Goal: Transaction & Acquisition: Purchase product/service

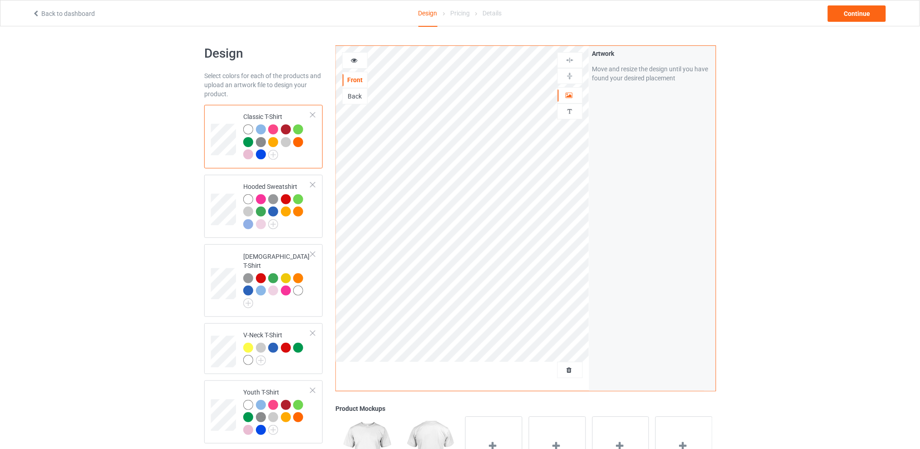
scroll to position [121, 0]
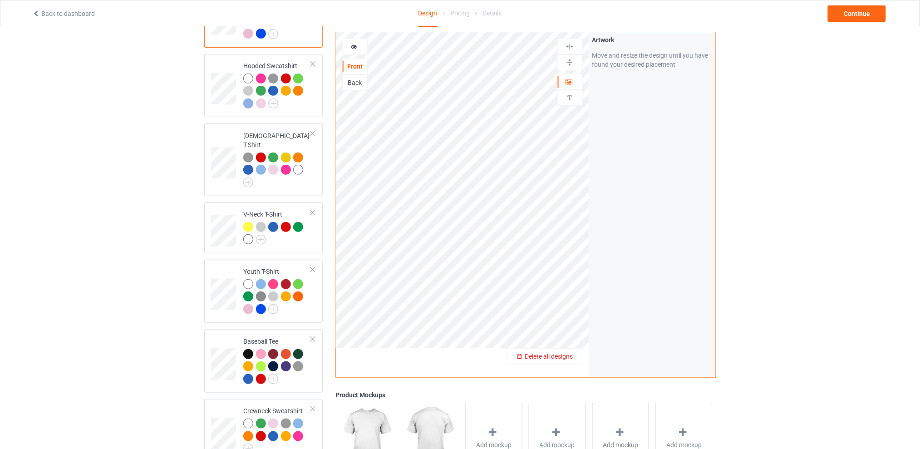
click at [564, 356] on span "Delete all designs" at bounding box center [549, 356] width 48 height 7
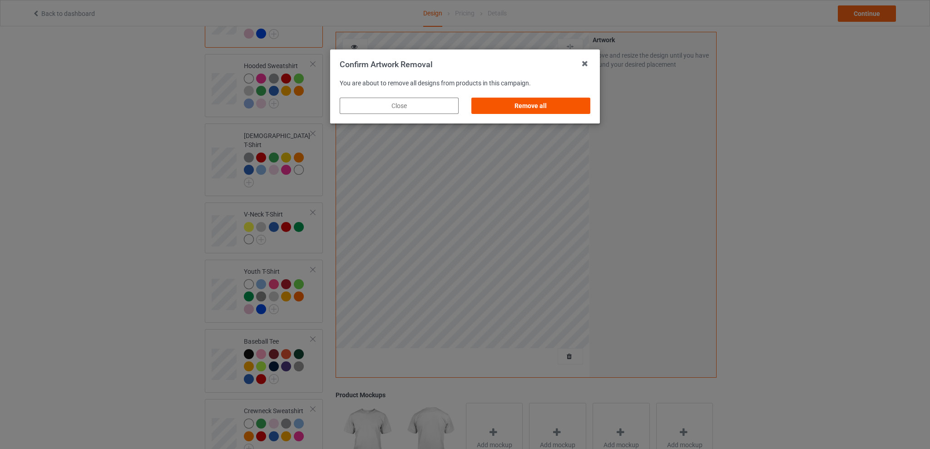
click at [529, 101] on div "Remove all" at bounding box center [530, 106] width 119 height 16
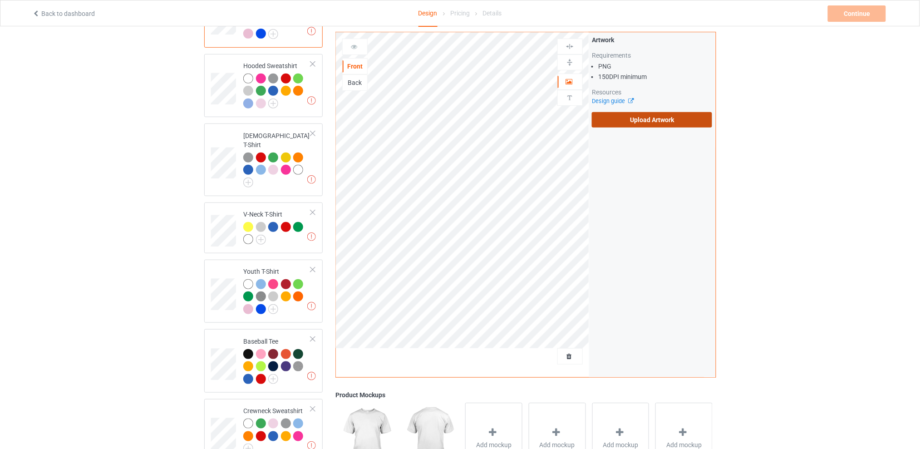
click at [642, 122] on label "Upload Artwork" at bounding box center [652, 119] width 120 height 15
click at [0, 0] on input "Upload Artwork" at bounding box center [0, 0] width 0 height 0
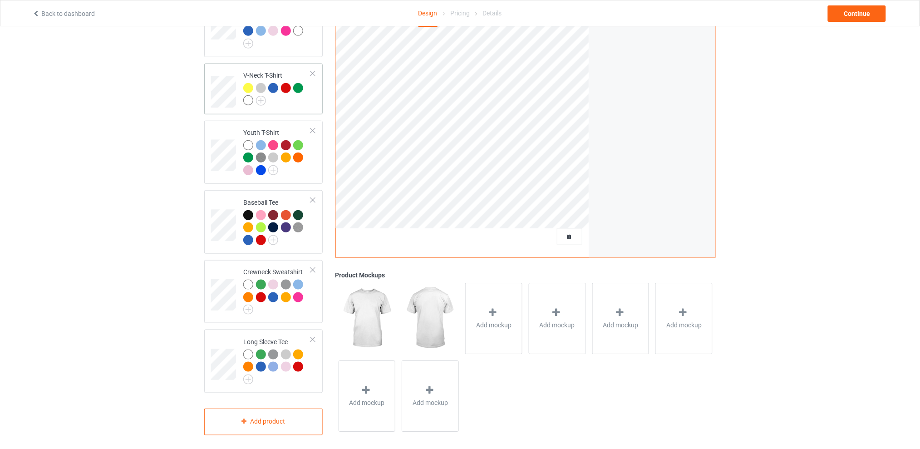
scroll to position [78, 0]
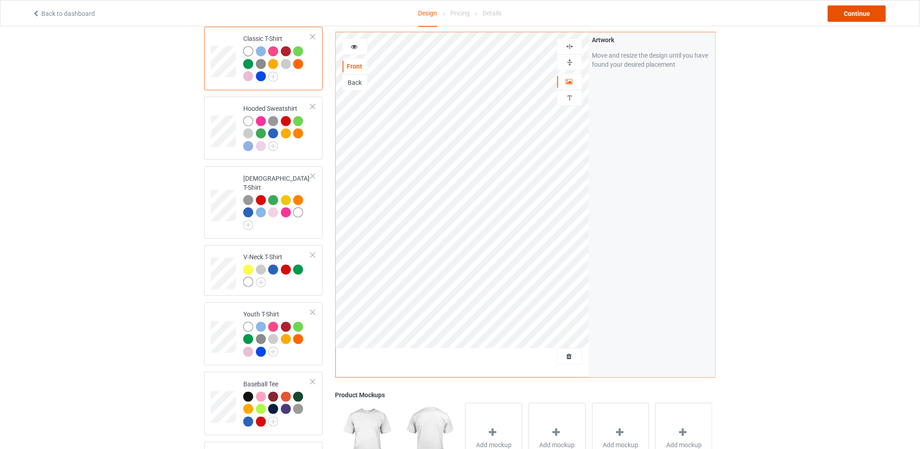
click at [848, 12] on div "Continue" at bounding box center [857, 13] width 58 height 16
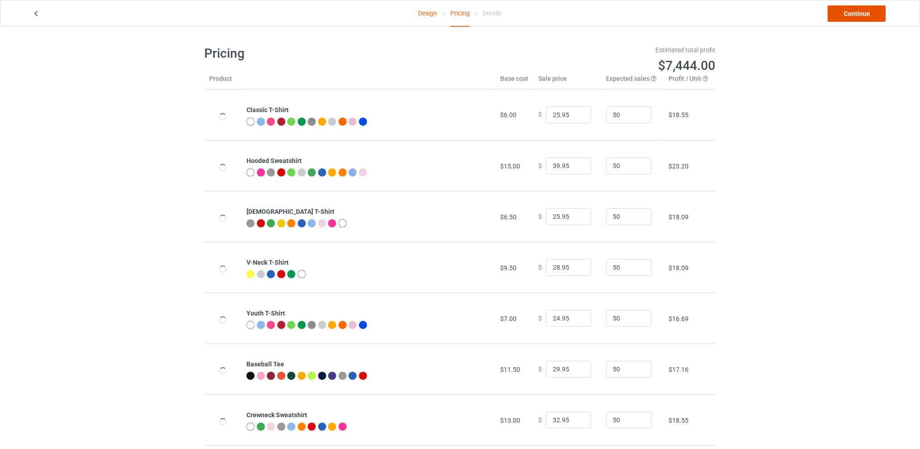
click at [852, 20] on link "Continue" at bounding box center [857, 13] width 58 height 16
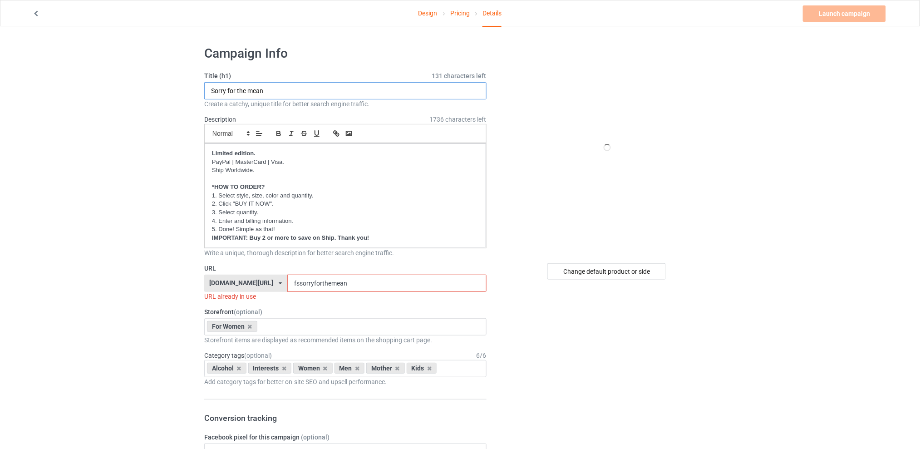
drag, startPoint x: 261, startPoint y: 93, endPoint x: 165, endPoint y: 93, distance: 95.3
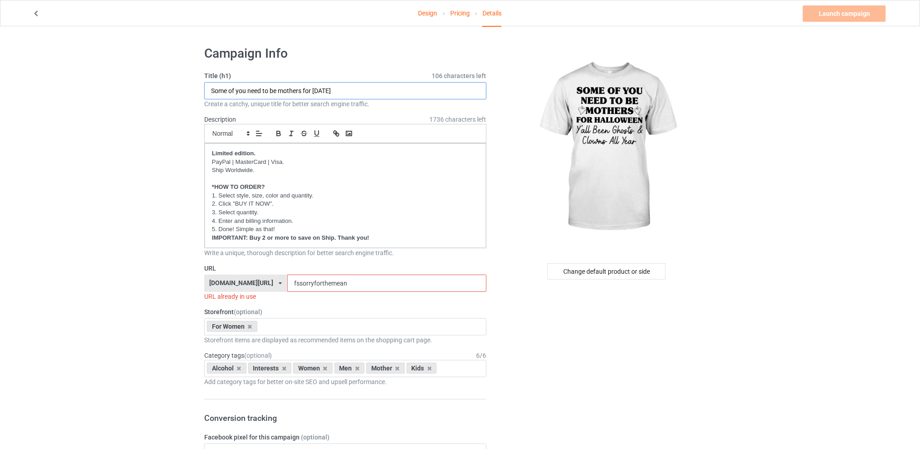
type input "Some of you need to be mothers for [DATE]"
drag, startPoint x: 360, startPoint y: 283, endPoint x: 253, endPoint y: 278, distance: 107.2
click at [253, 278] on div "[DOMAIN_NAME][URL] [DOMAIN_NAME][URL] [DOMAIN_NAME][URL] [DOMAIN_NAME][URL] 5d7…" at bounding box center [345, 283] width 282 height 17
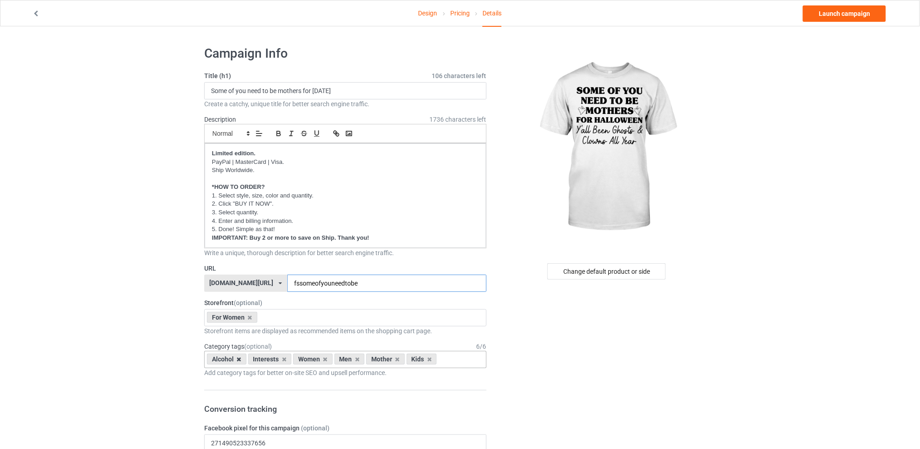
type input "fssomeofyouneedtobe"
click at [241, 360] on icon at bounding box center [239, 359] width 5 height 6
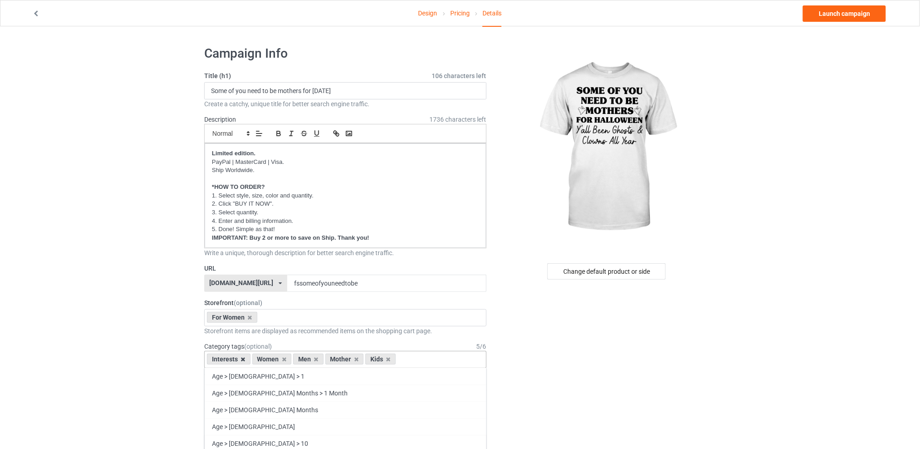
click at [242, 358] on icon at bounding box center [243, 359] width 5 height 6
click at [272, 359] on icon at bounding box center [271, 359] width 5 height 6
click at [277, 359] on icon at bounding box center [279, 359] width 5 height 6
click at [270, 359] on icon at bounding box center [271, 359] width 5 height 6
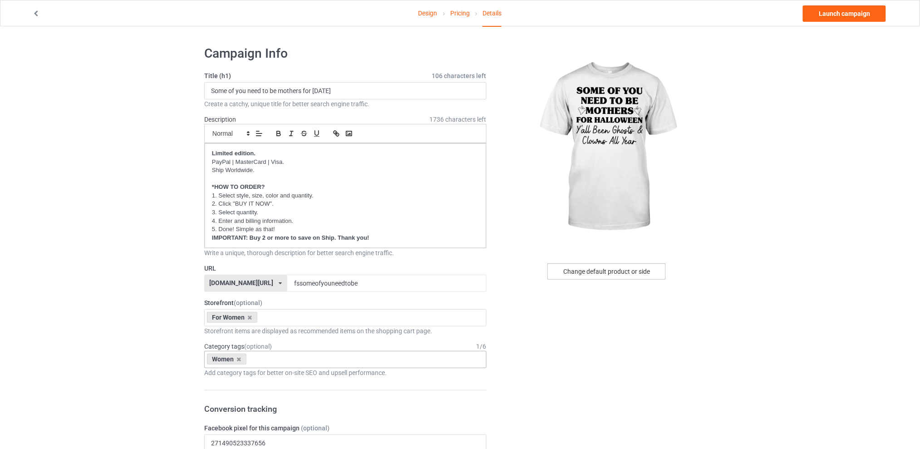
click at [571, 273] on div "Change default product or side" at bounding box center [606, 271] width 118 height 16
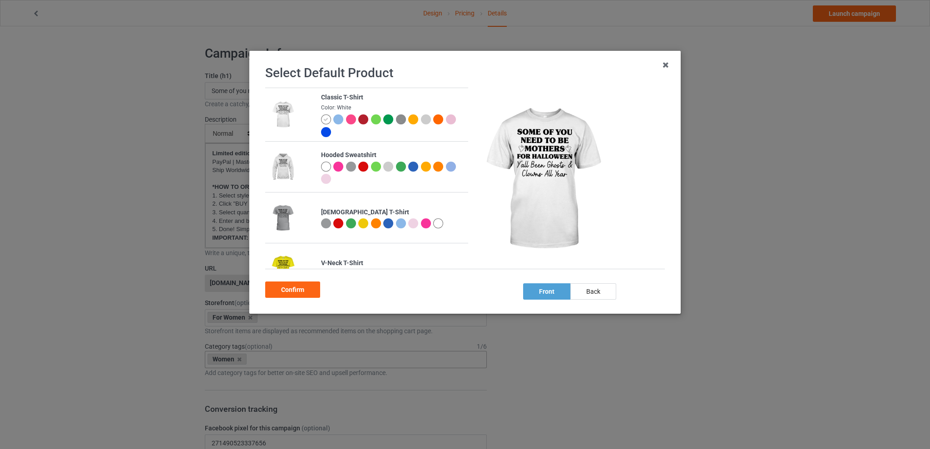
click at [438, 165] on div at bounding box center [438, 167] width 10 height 10
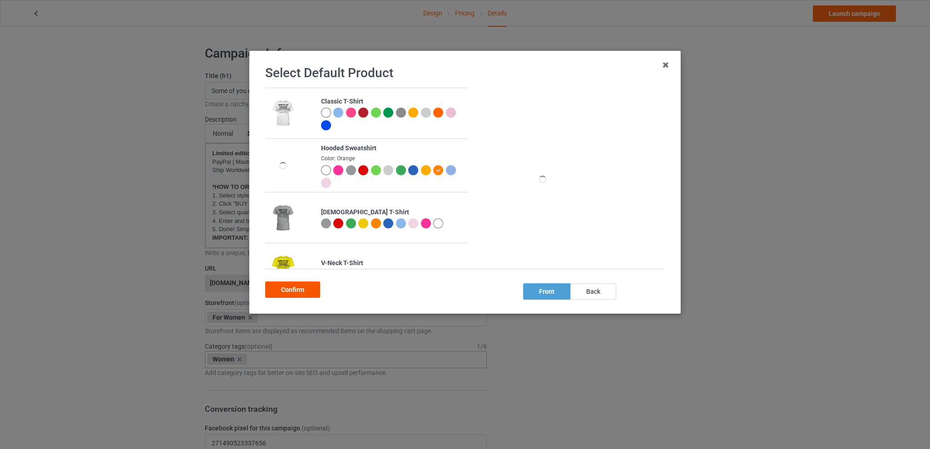
click at [305, 289] on div "Confirm" at bounding box center [292, 289] width 55 height 16
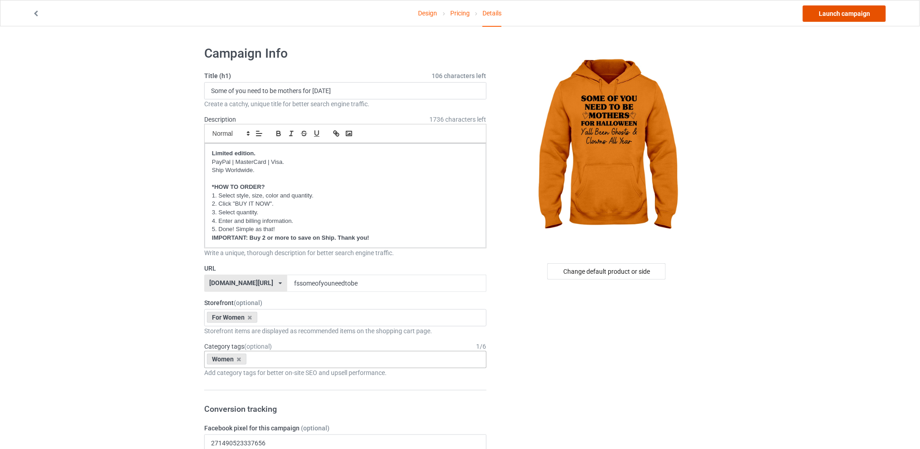
click at [841, 11] on link "Launch campaign" at bounding box center [844, 13] width 83 height 16
